Goal: Find specific page/section: Find specific page/section

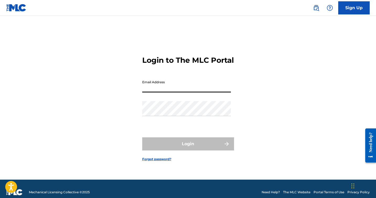
click at [190, 92] on input "Email Address" at bounding box center [186, 84] width 89 height 15
type input "[EMAIL_ADDRESS][DOMAIN_NAME]"
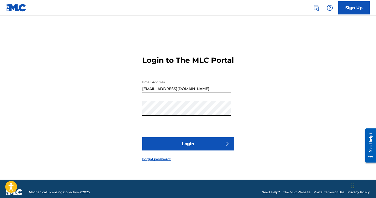
click at [142, 137] on button "Login" at bounding box center [188, 143] width 92 height 13
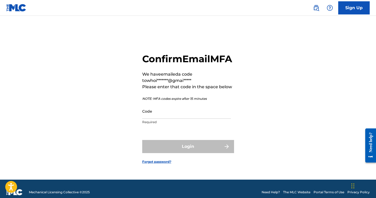
click at [161, 53] on h2 "Confirm Email MFA" at bounding box center [188, 59] width 92 height 12
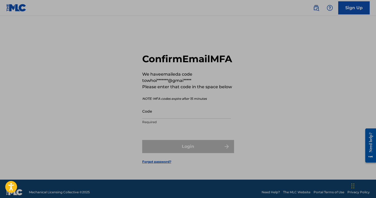
click at [109, 115] on div "Confirm Email MFA We have emailed a code to whoi*******@gmai***** Please enter …" at bounding box center [187, 104] width 367 height 150
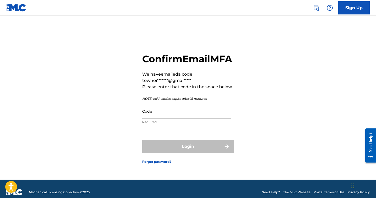
click at [181, 118] on input "Code" at bounding box center [186, 111] width 89 height 15
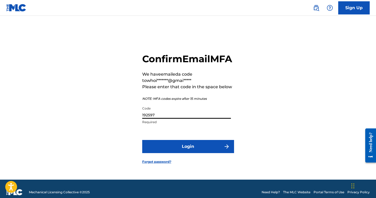
type input "192597"
click at [142, 140] on button "Login" at bounding box center [188, 146] width 92 height 13
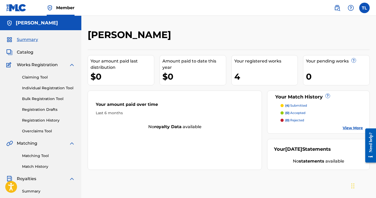
click at [50, 162] on div "Matching Tool Match History" at bounding box center [40, 157] width 69 height 23
click at [47, 166] on link "Match History" at bounding box center [48, 167] width 53 height 6
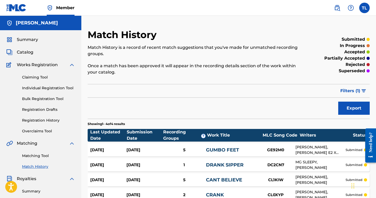
click at [42, 36] on div "Summary Catalog Works Registration Claiming Tool Individual Registration Tool B…" at bounding box center [40, 165] width 81 height 270
click at [35, 39] on span "Summary" at bounding box center [27, 39] width 21 height 6
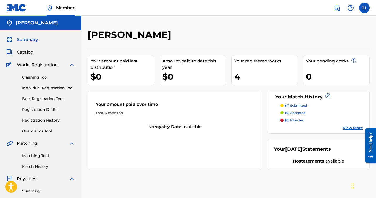
click at [264, 23] on div "Tyree Longshore Your amount paid last distribution $0 Amount paid to date this …" at bounding box center [228, 158] width 294 height 284
